Goal: Task Accomplishment & Management: Manage account settings

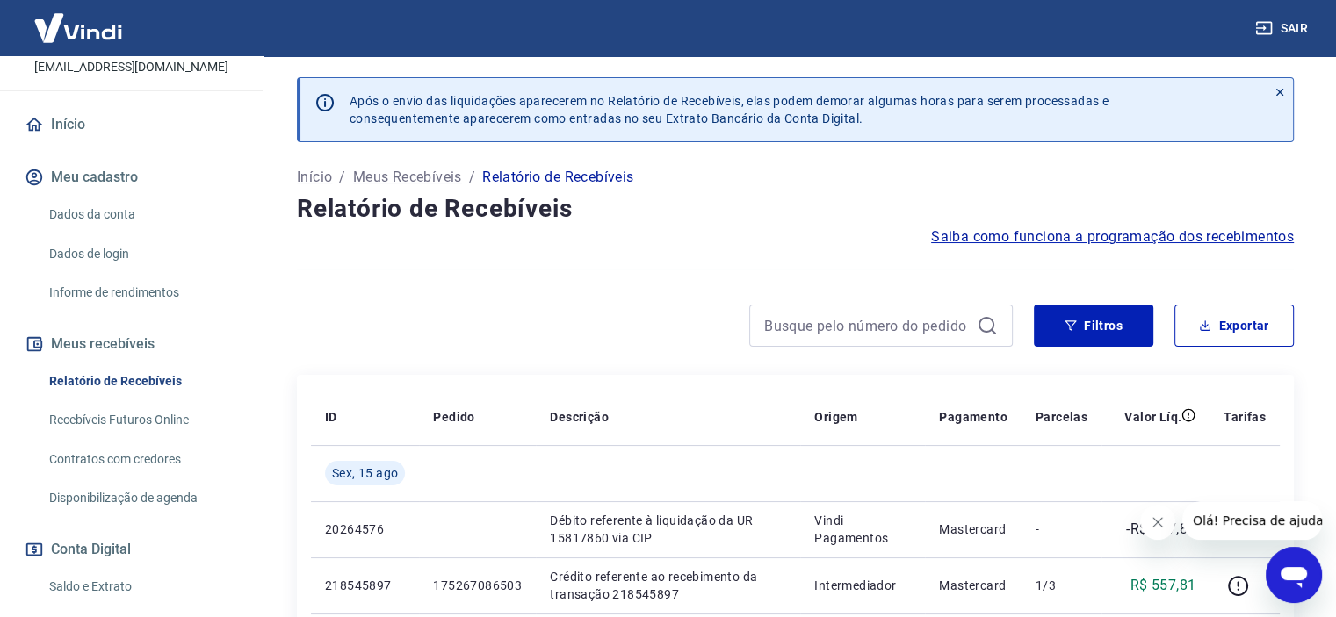
scroll to position [176, 0]
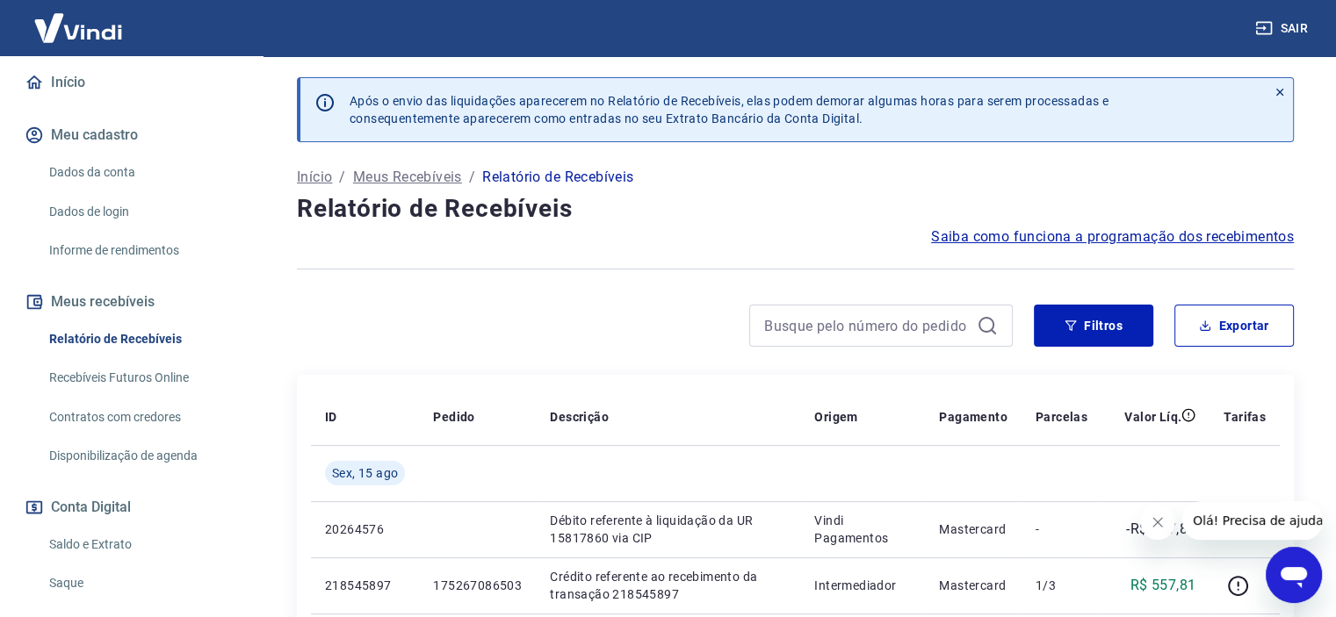
click at [1279, 94] on icon at bounding box center [1279, 92] width 12 height 12
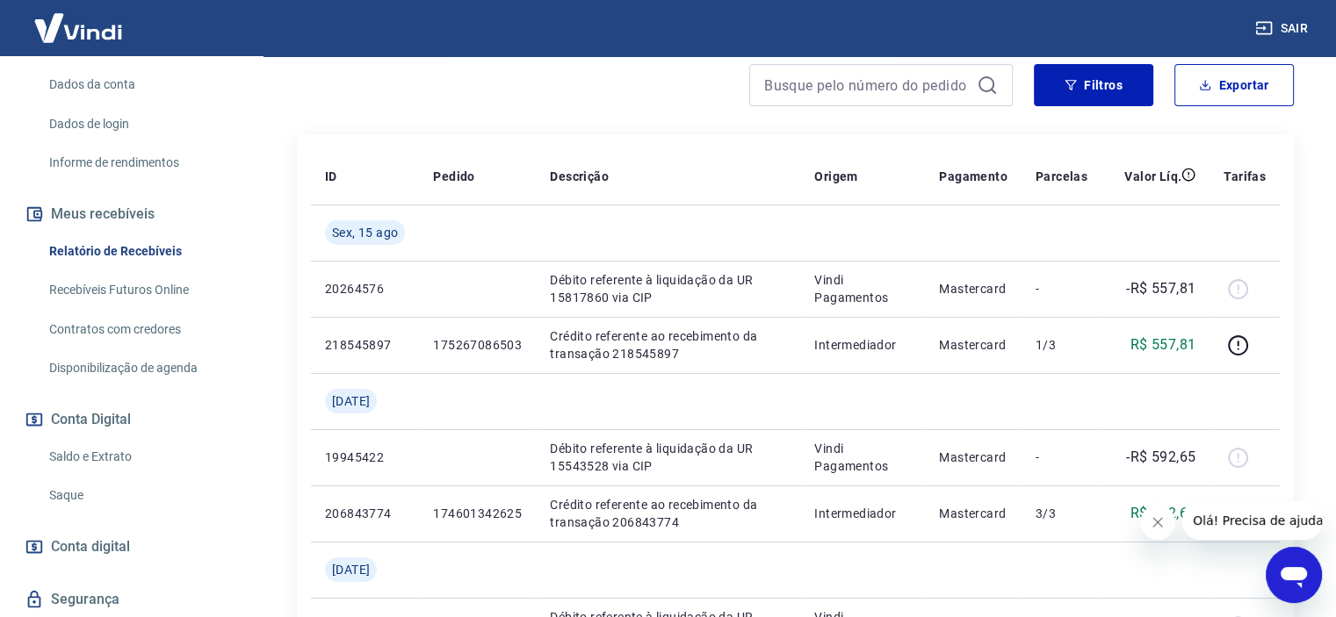
scroll to position [316, 0]
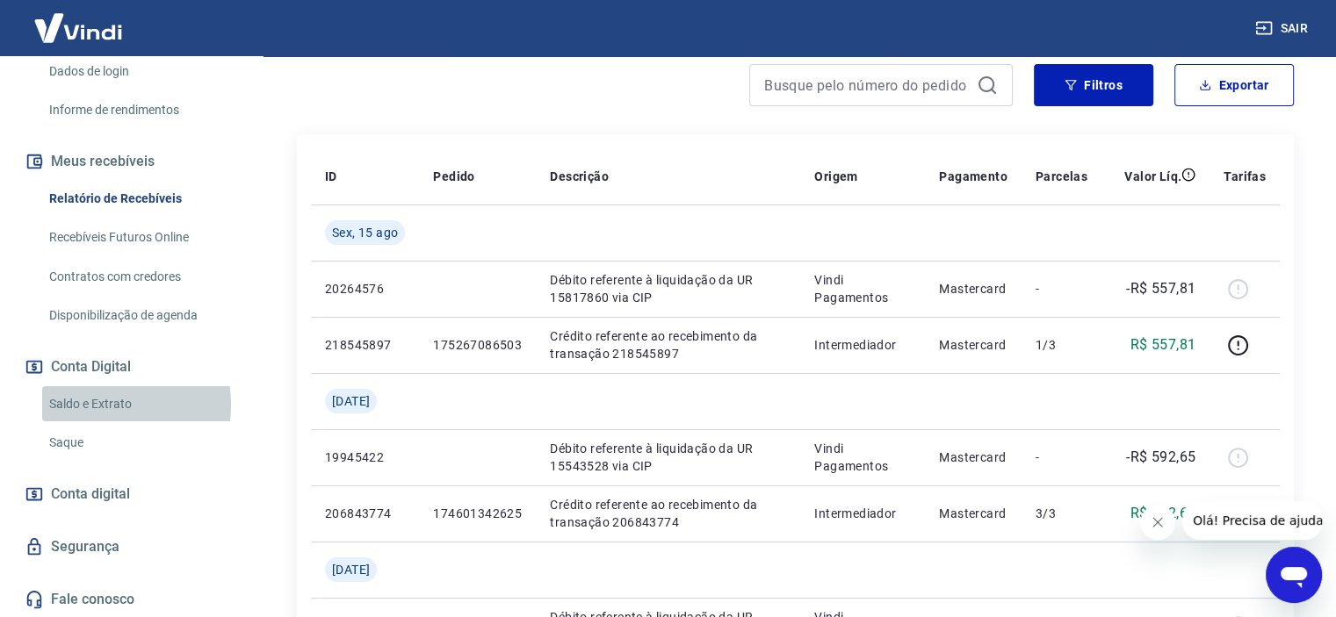
click at [88, 403] on link "Saldo e Extrato" at bounding box center [141, 404] width 199 height 36
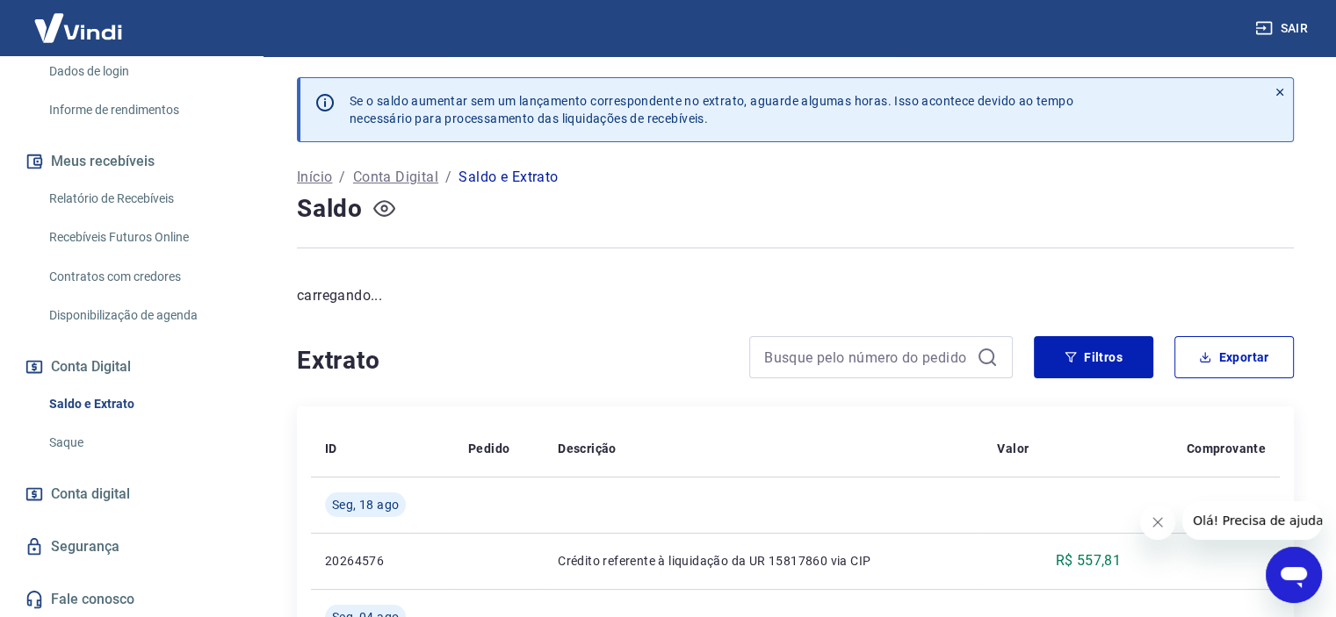
click at [379, 209] on icon "button" at bounding box center [384, 209] width 22 height 22
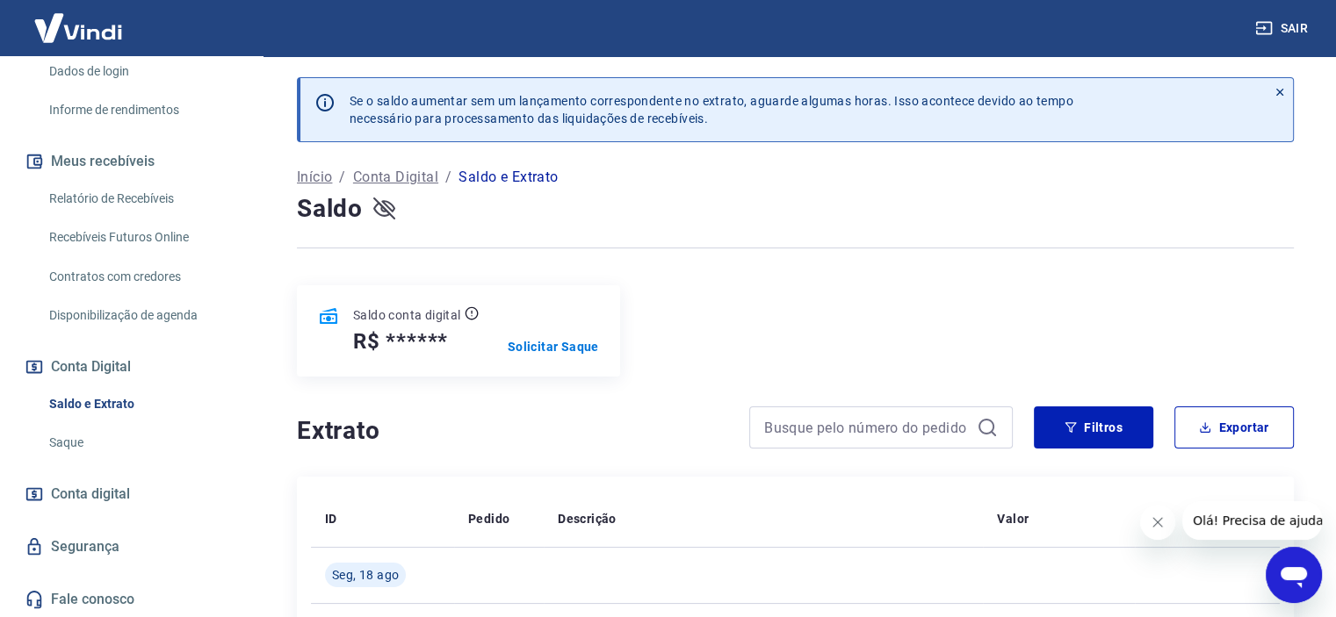
click at [379, 209] on icon "button" at bounding box center [384, 209] width 22 height 22
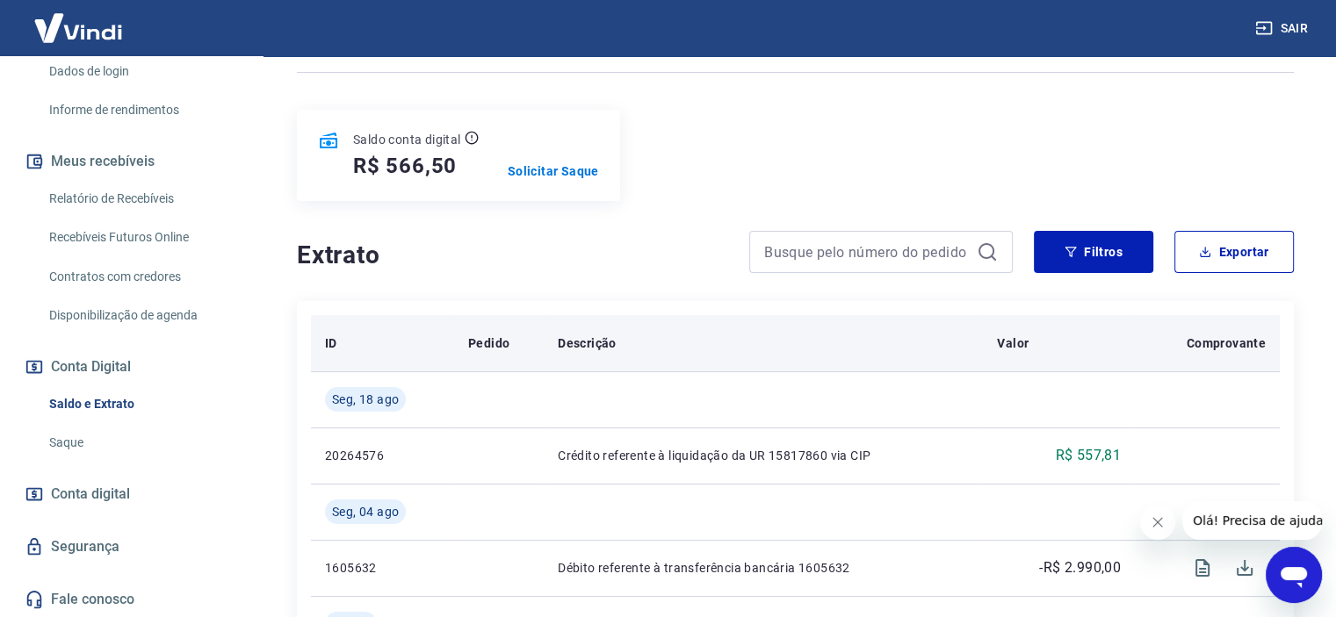
scroll to position [351, 0]
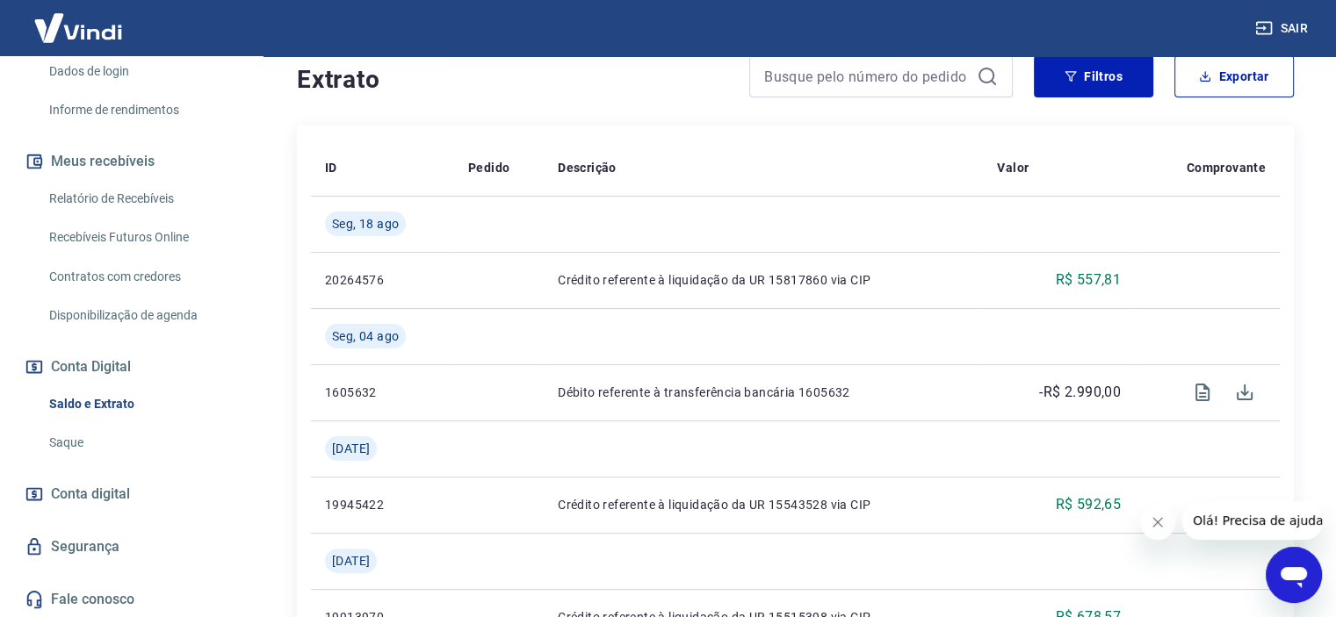
click at [133, 231] on link "Recebíveis Futuros Online" at bounding box center [141, 238] width 199 height 36
click at [1293, 20] on button "Sair" at bounding box center [1282, 28] width 63 height 32
